Goal: Task Accomplishment & Management: Use online tool/utility

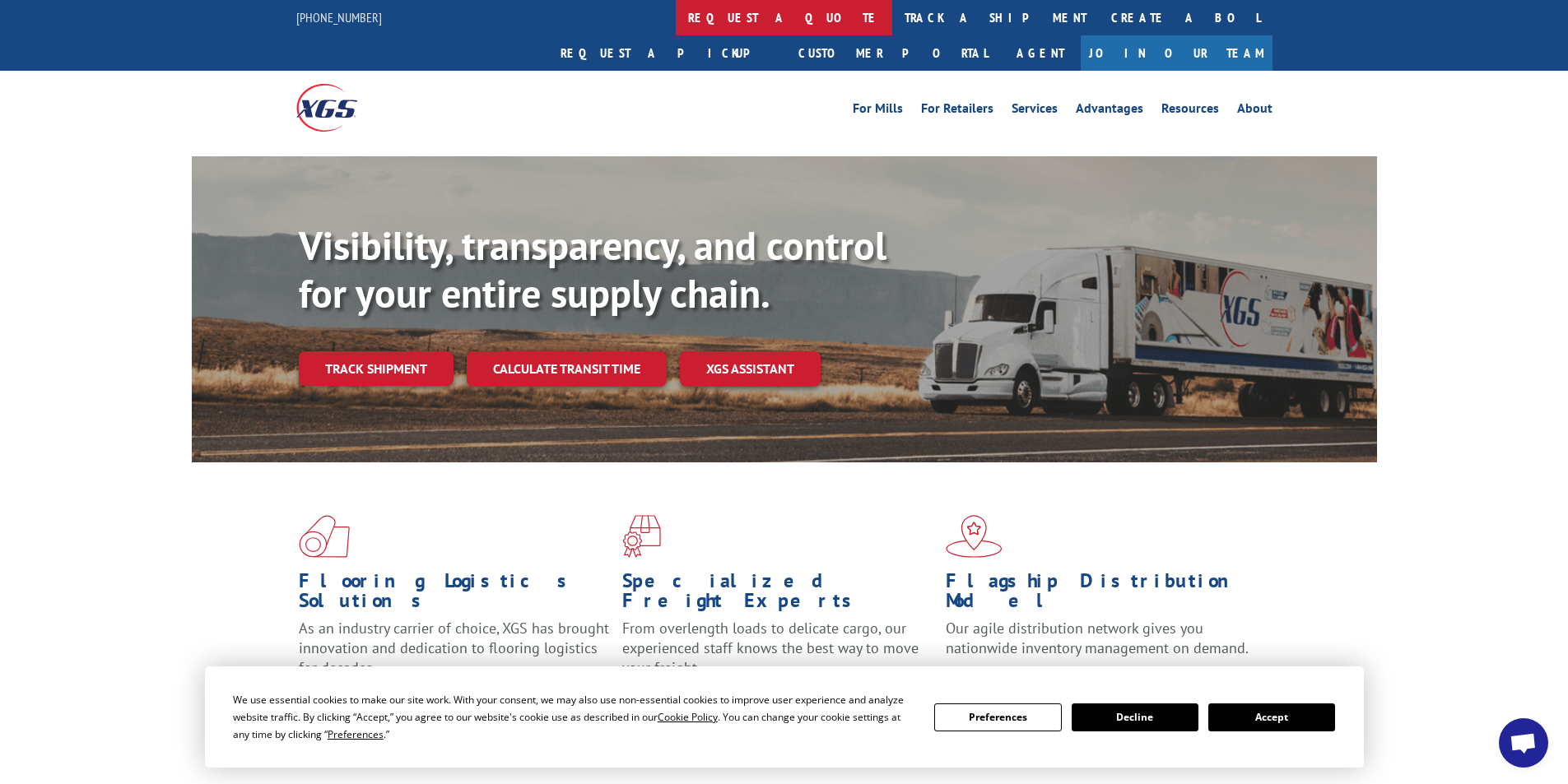
click at [676, 18] on link "request a quote" at bounding box center [784, 18] width 216 height 35
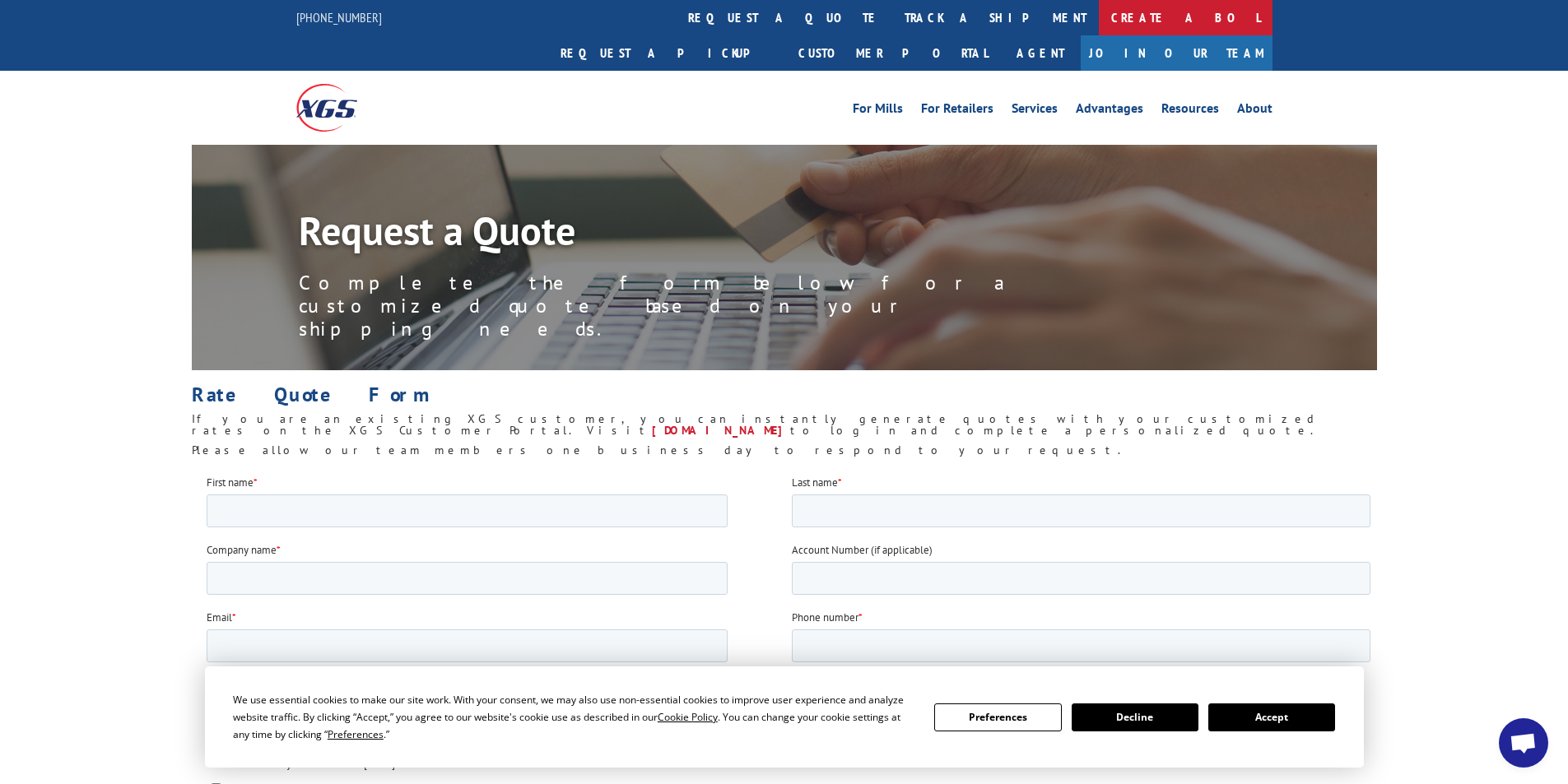
click at [1099, 18] on link "Create a BOL" at bounding box center [1185, 18] width 174 height 35
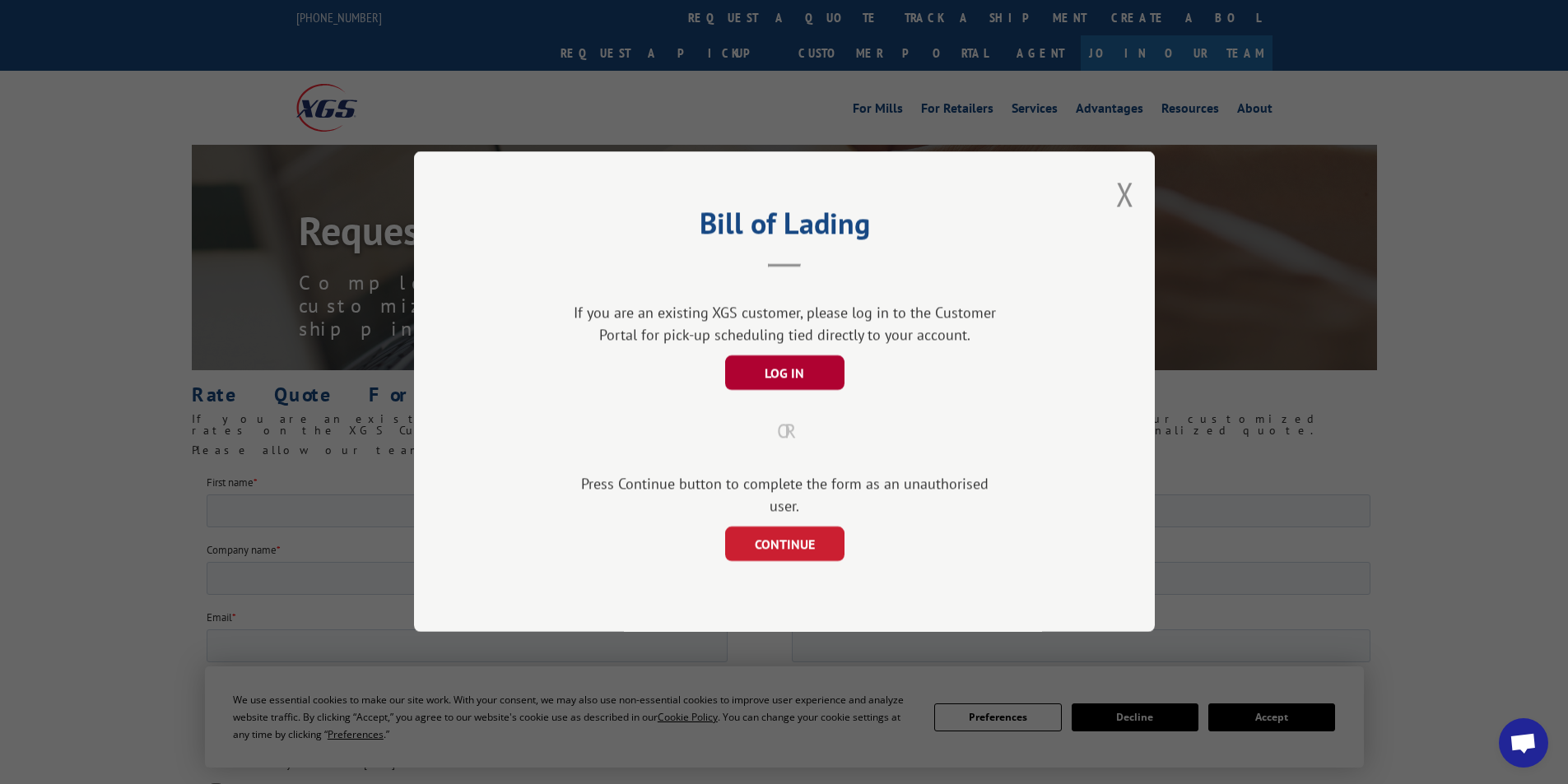
click at [780, 376] on button "LOG IN" at bounding box center [784, 373] width 119 height 34
